Goal: Navigation & Orientation: Understand site structure

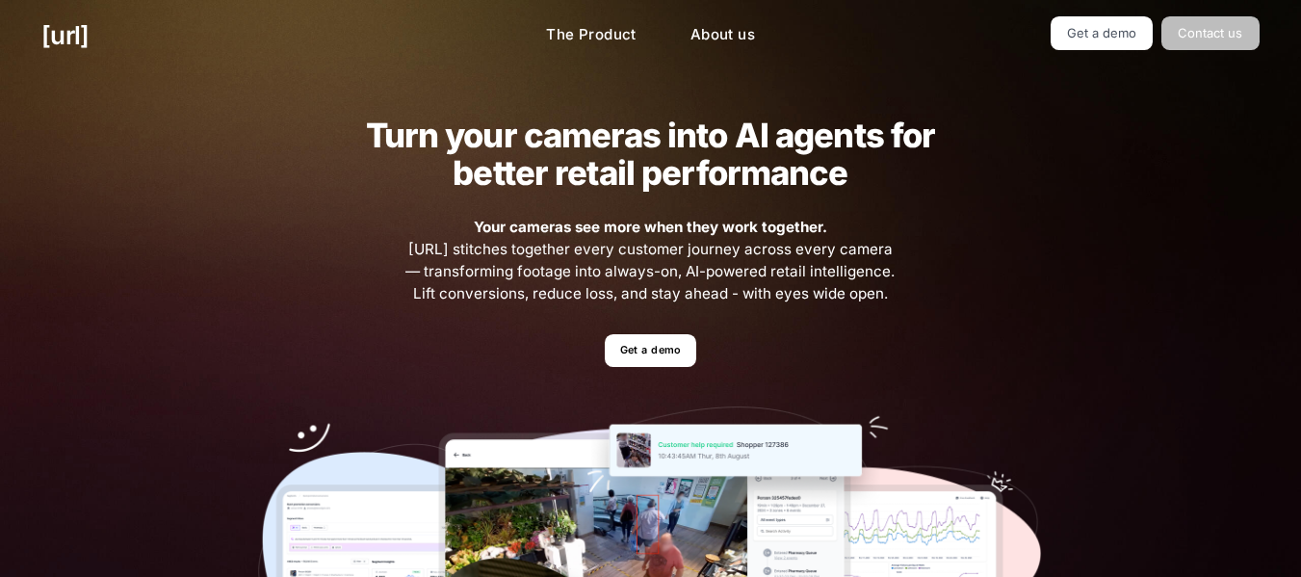
click at [1233, 34] on link "Contact us" at bounding box center [1211, 33] width 98 height 34
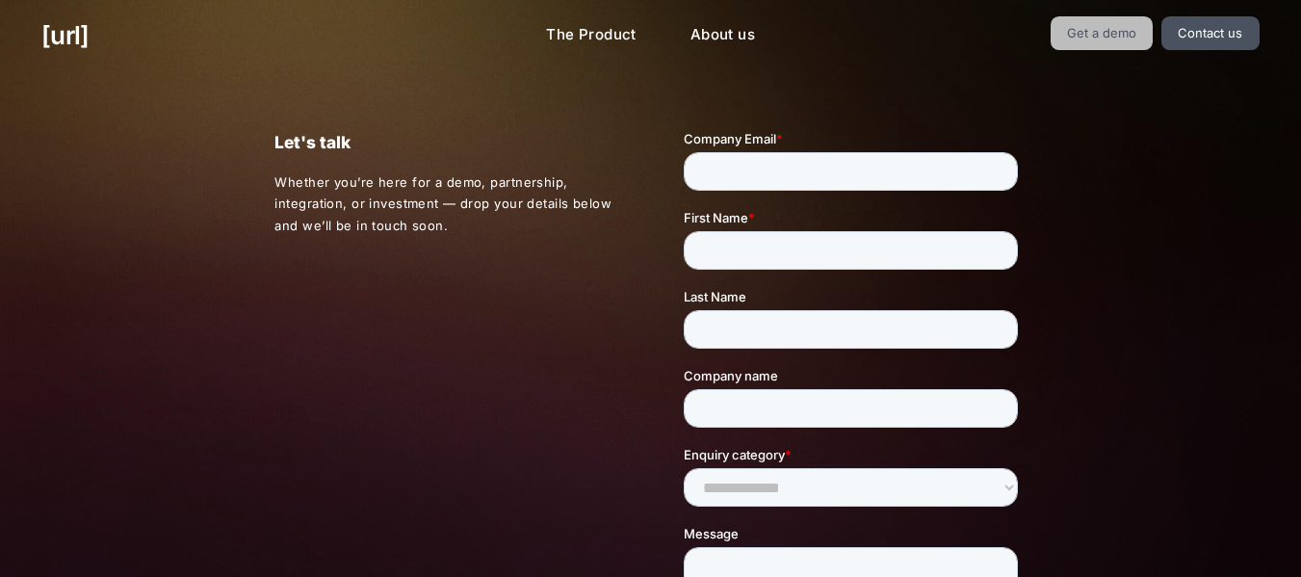
click at [1102, 42] on link "Get a demo" at bounding box center [1102, 33] width 103 height 34
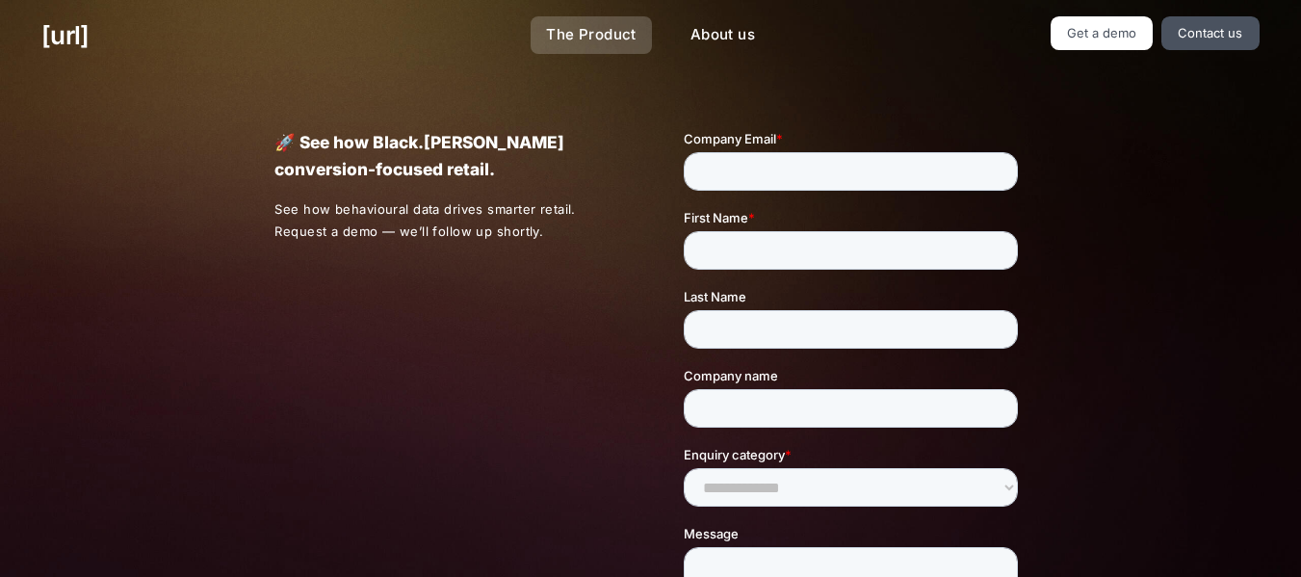
click at [604, 36] on link "The Product" at bounding box center [591, 35] width 121 height 38
